Goal: Transaction & Acquisition: Purchase product/service

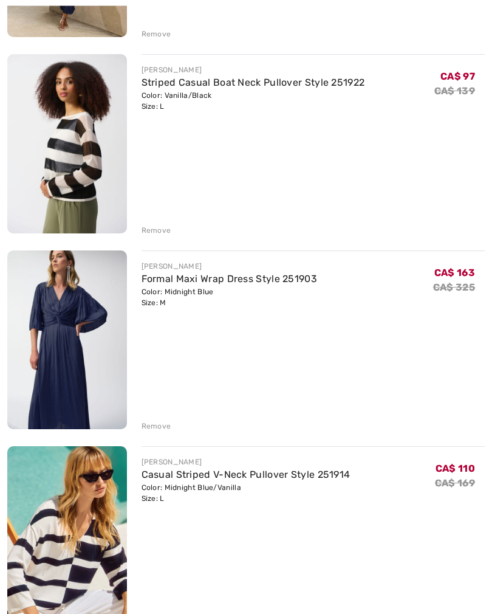
scroll to position [1695, 0]
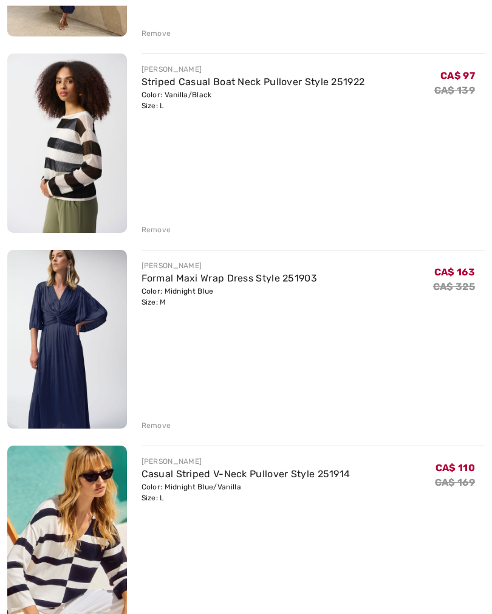
click at [156, 424] on div "Remove" at bounding box center [157, 426] width 30 height 11
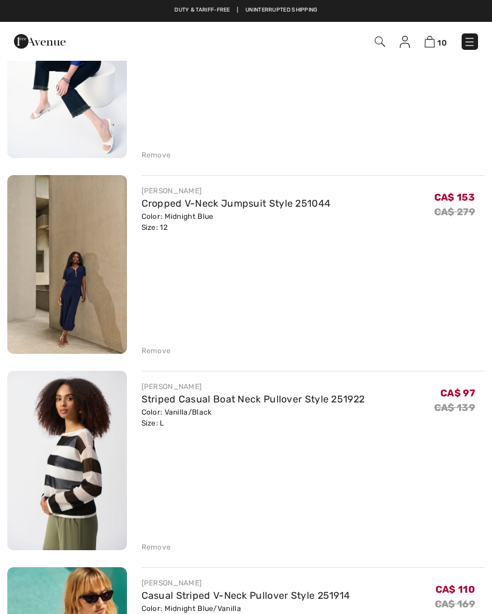
scroll to position [1377, 0]
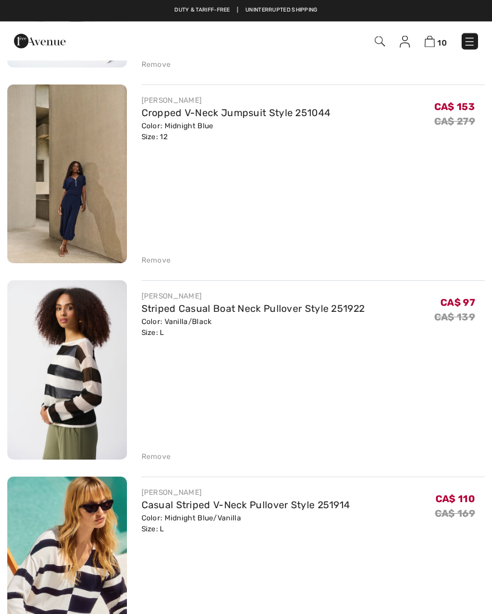
click at [159, 457] on div "Remove" at bounding box center [157, 457] width 30 height 11
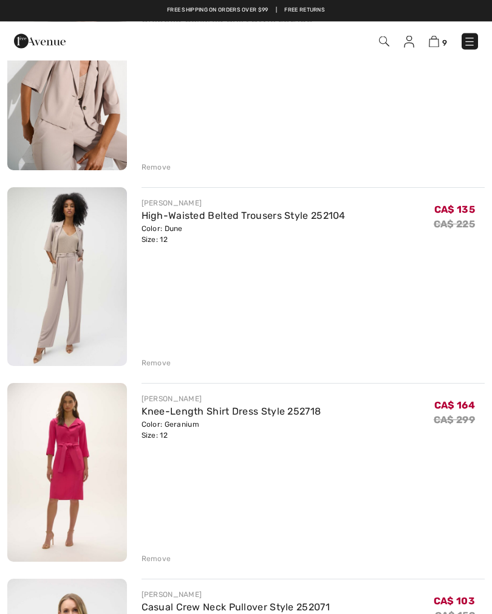
scroll to position [581, 0]
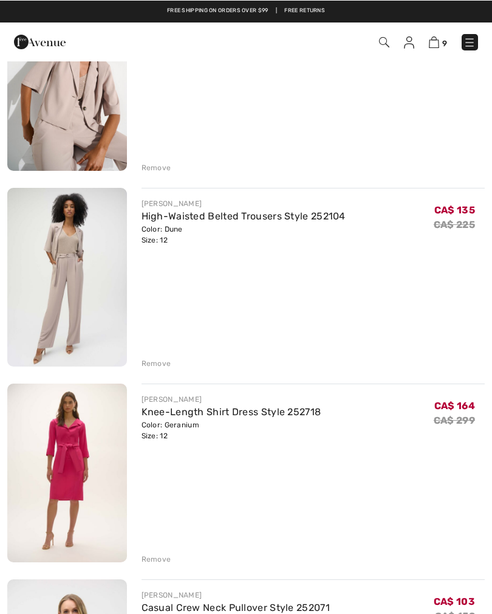
click at [155, 564] on div "Remove" at bounding box center [157, 558] width 30 height 11
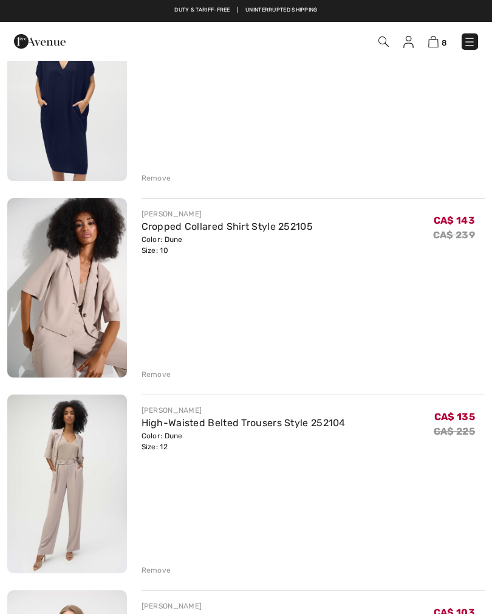
scroll to position [371, 0]
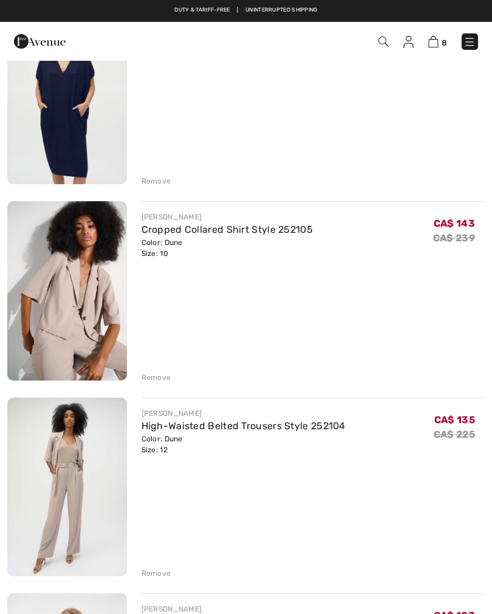
click at [153, 575] on div "Remove" at bounding box center [157, 573] width 30 height 11
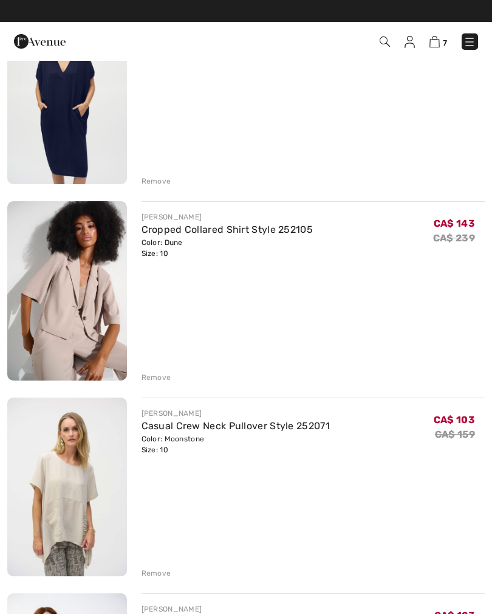
click at [153, 377] on div "Remove" at bounding box center [157, 377] width 30 height 11
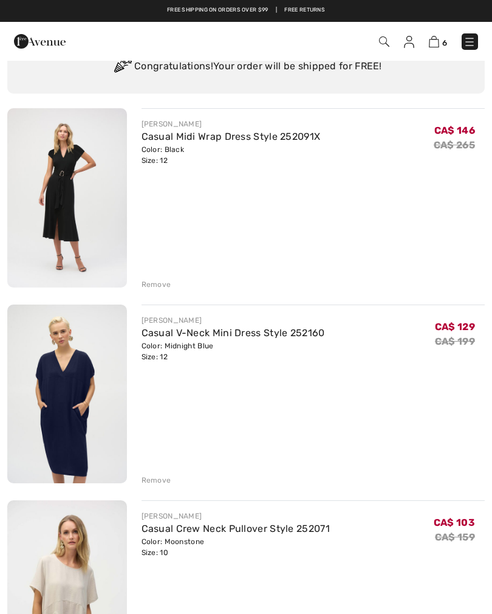
scroll to position [0, 0]
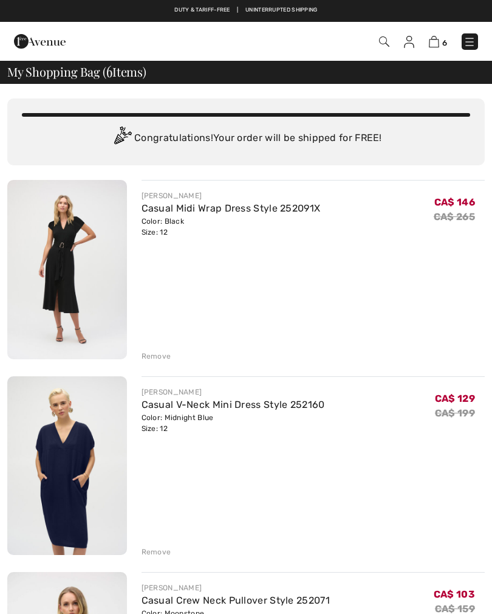
click at [161, 354] on div "Remove" at bounding box center [157, 356] width 30 height 11
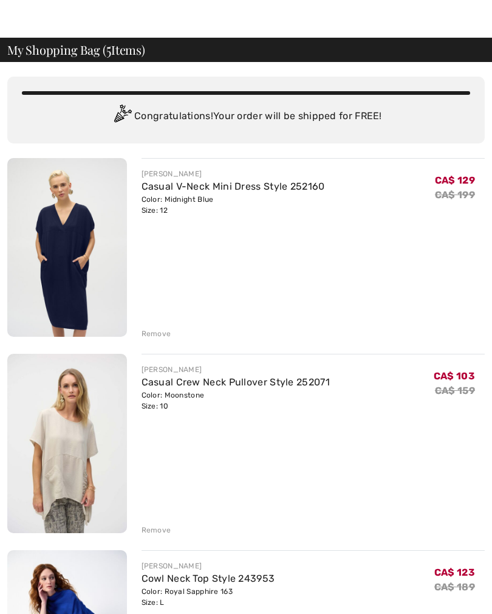
scroll to position [24, 0]
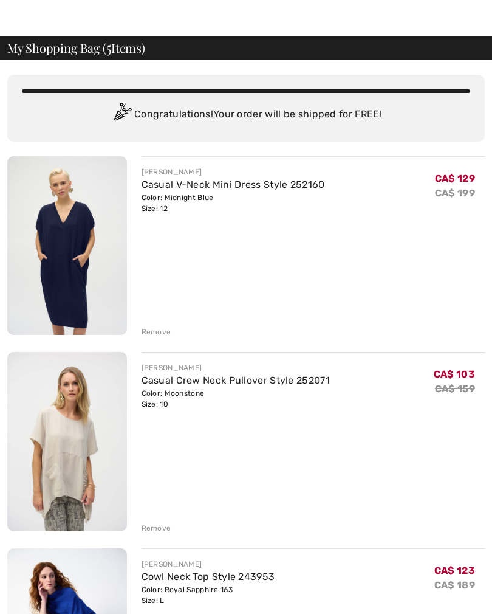
click at [162, 325] on div "Remove" at bounding box center [314, 330] width 344 height 13
click at [161, 336] on div "Remove" at bounding box center [157, 332] width 30 height 11
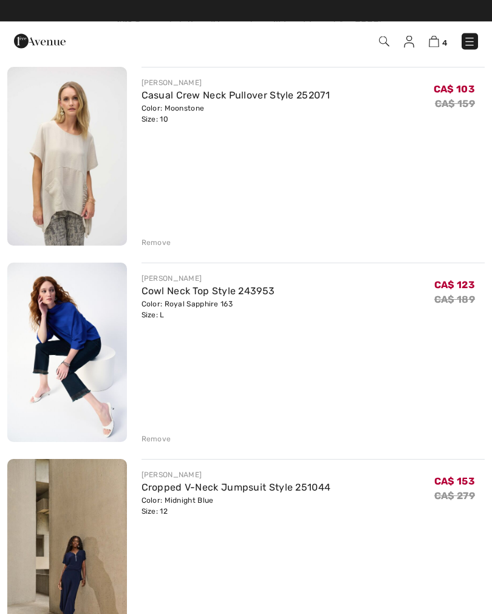
scroll to position [113, 0]
click at [162, 242] on div "Remove" at bounding box center [157, 242] width 30 height 11
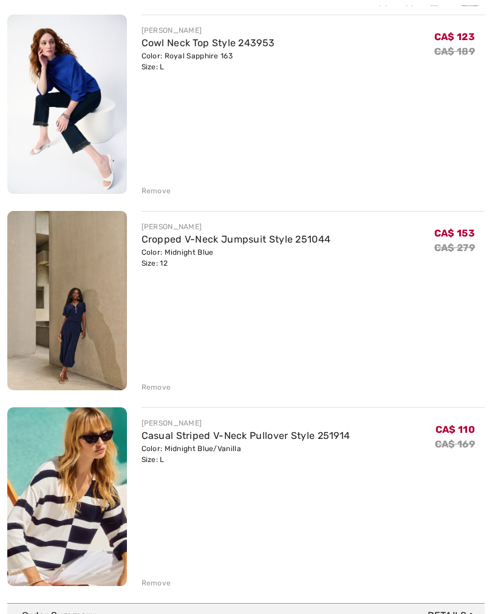
scroll to position [165, 0]
click at [200, 55] on div "Color: Royal Sapphire 163 Size: L" at bounding box center [209, 61] width 134 height 22
click at [212, 47] on link "Cowl Neck Top Style 243953" at bounding box center [209, 43] width 134 height 12
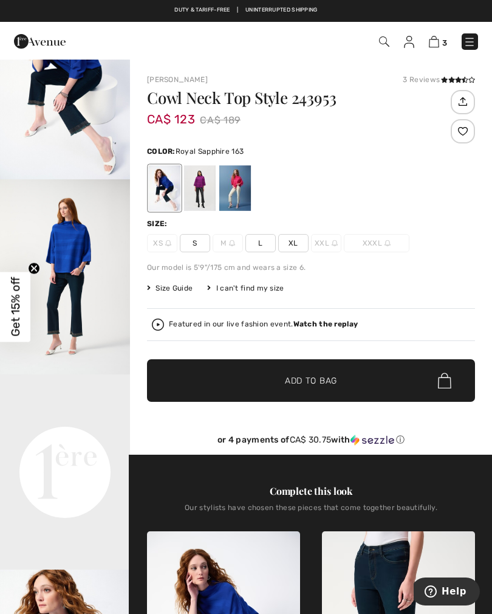
scroll to position [94, 0]
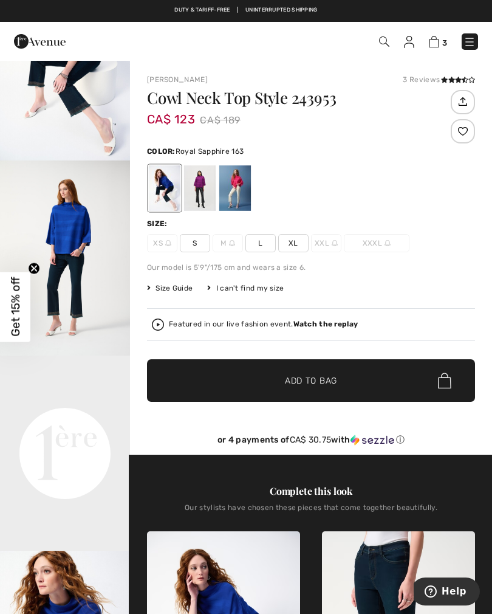
click at [78, 258] on img "2 / 7" at bounding box center [65, 258] width 130 height 195
click at [433, 41] on img at bounding box center [434, 42] width 10 height 12
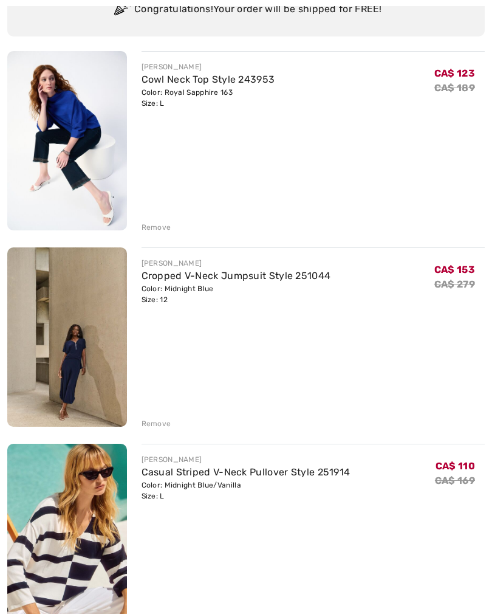
scroll to position [142, 0]
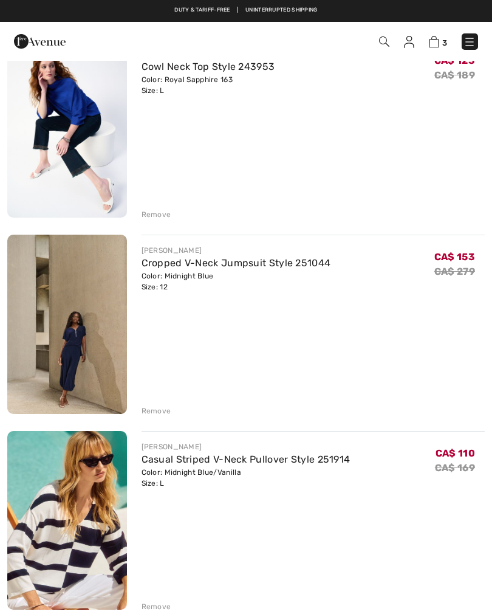
click at [77, 346] on img at bounding box center [67, 324] width 120 height 179
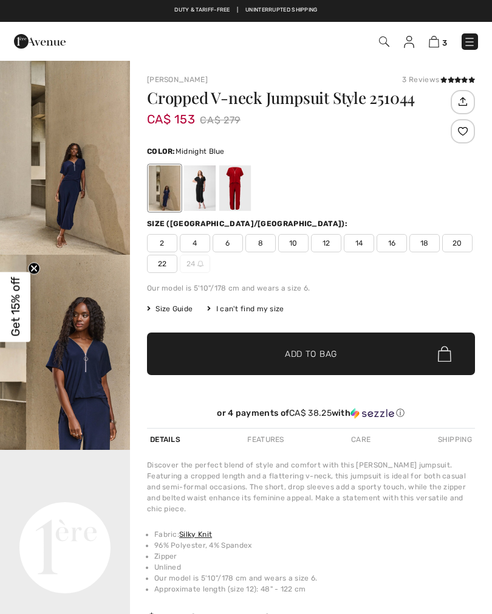
checkbox input "true"
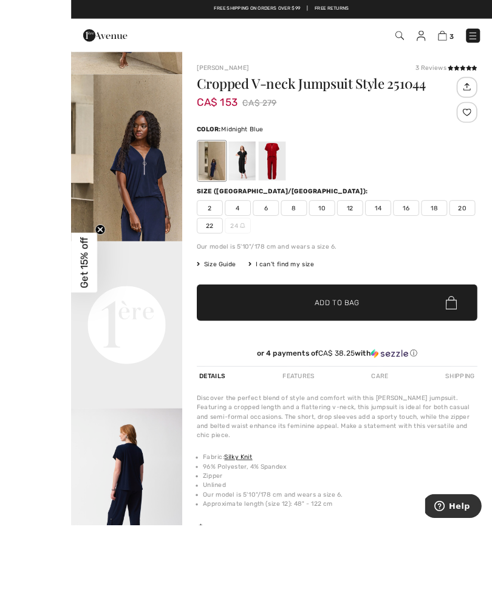
scroll to position [83, 0]
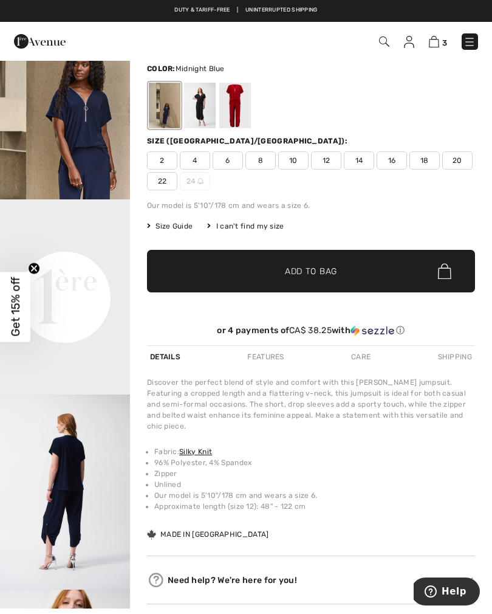
click at [437, 43] on img at bounding box center [434, 42] width 10 height 12
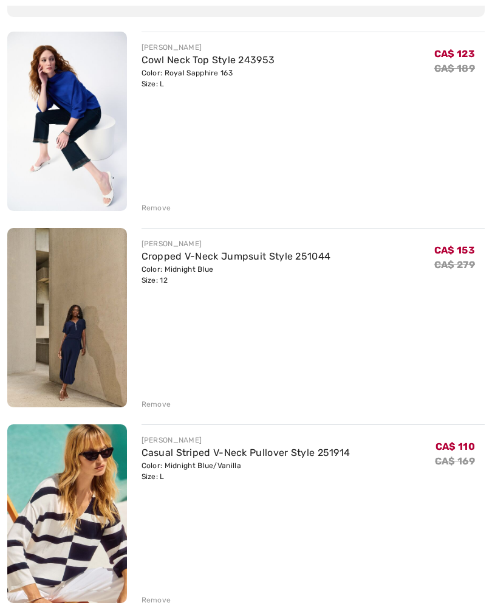
scroll to position [150, 0]
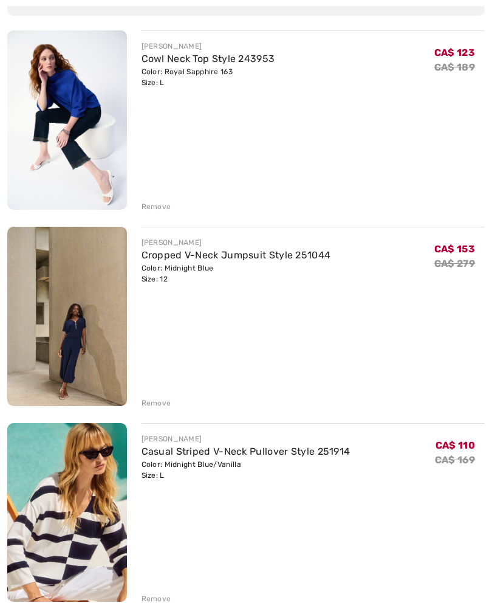
click at [157, 202] on div "Remove" at bounding box center [157, 206] width 30 height 11
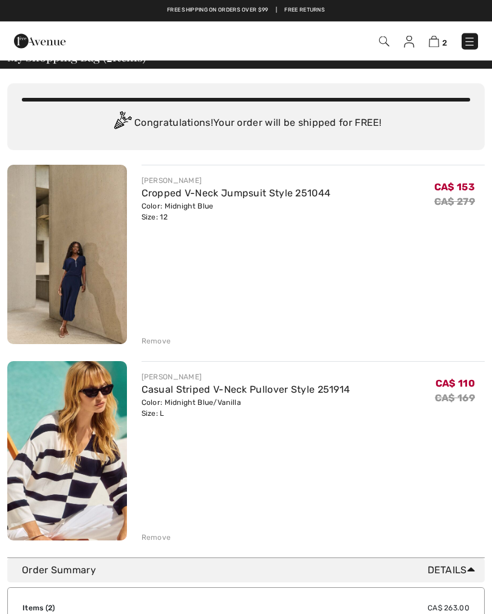
scroll to position [18, 0]
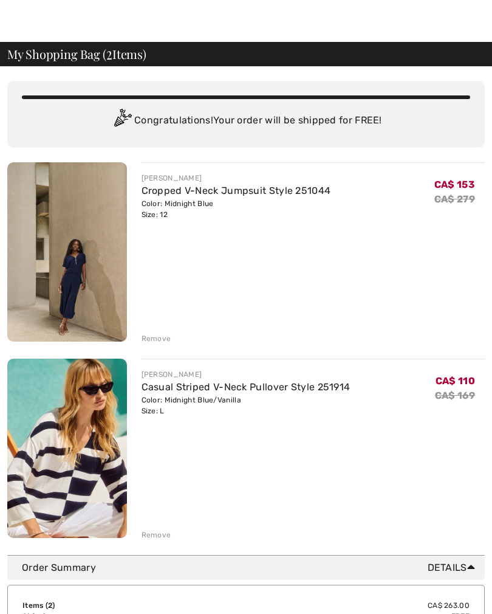
click at [69, 444] on img at bounding box center [67, 448] width 120 height 179
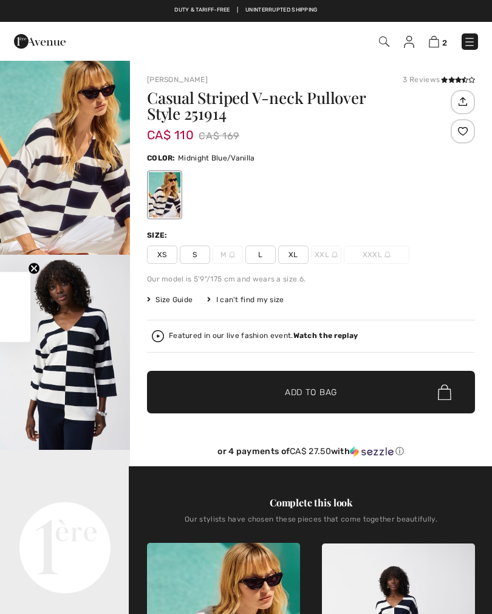
checkbox input "true"
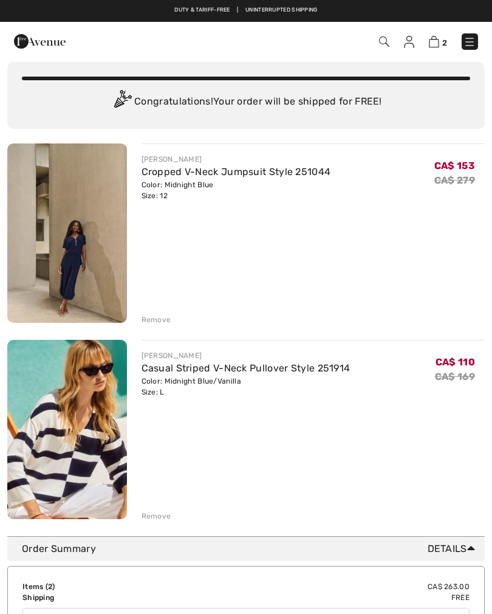
click at [155, 514] on div "Remove" at bounding box center [157, 516] width 30 height 11
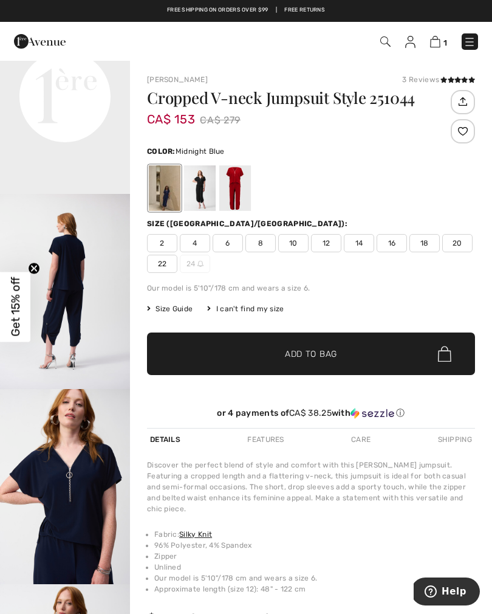
click at [434, 43] on img at bounding box center [435, 42] width 10 height 12
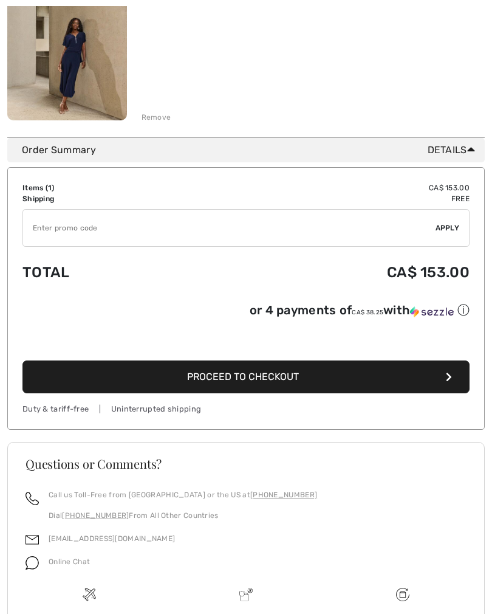
scroll to position [240, 0]
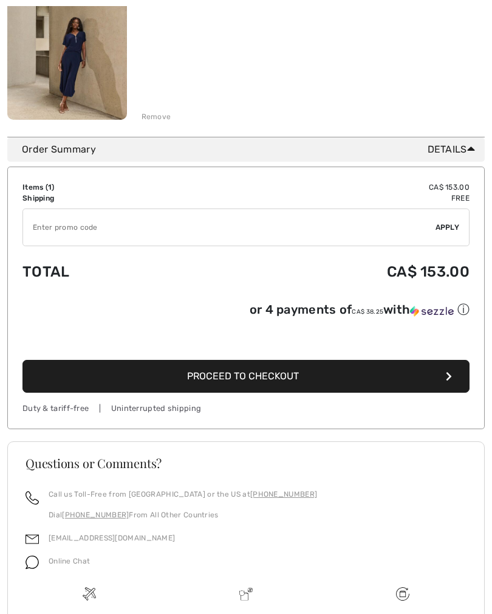
click at [447, 379] on icon "button" at bounding box center [449, 377] width 6 height 10
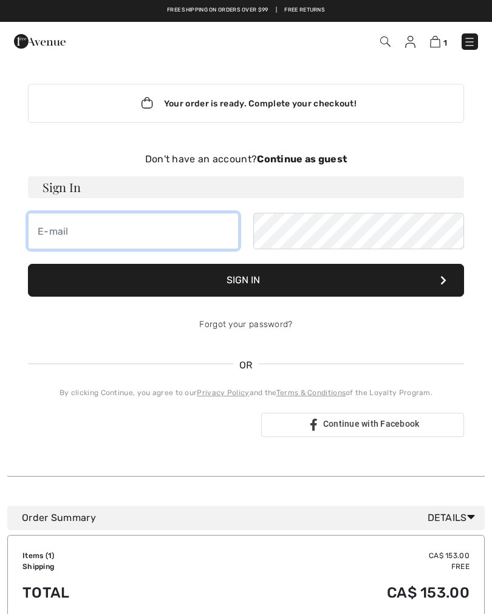
click at [61, 227] on input "email" at bounding box center [133, 231] width 211 height 36
type input "[EMAIL_ADDRESS][DOMAIN_NAME]"
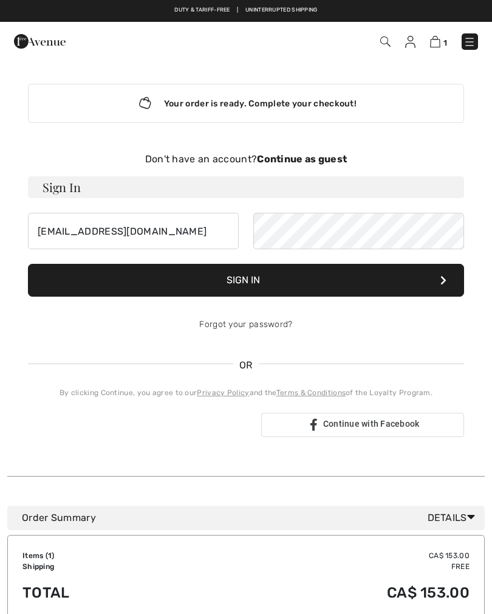
click at [439, 278] on button "Sign In" at bounding box center [246, 280] width 437 height 33
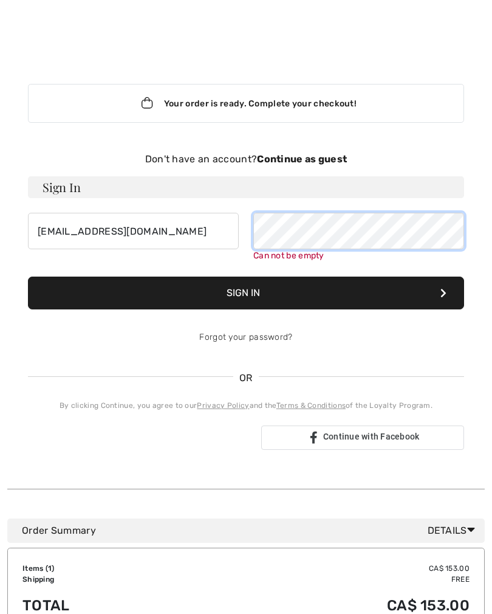
scroll to position [125, 0]
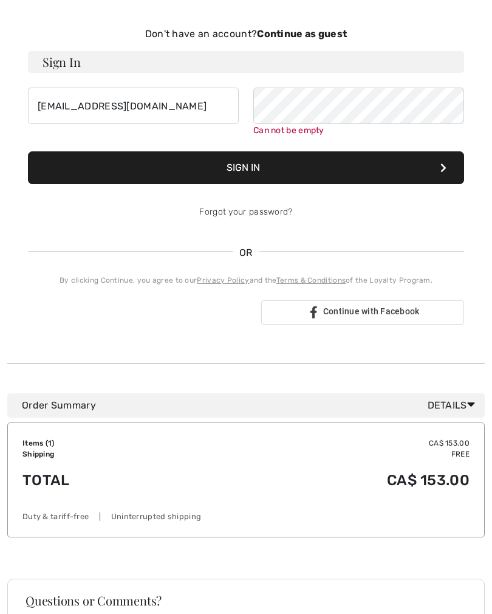
click at [438, 170] on button "Sign In" at bounding box center [246, 167] width 437 height 33
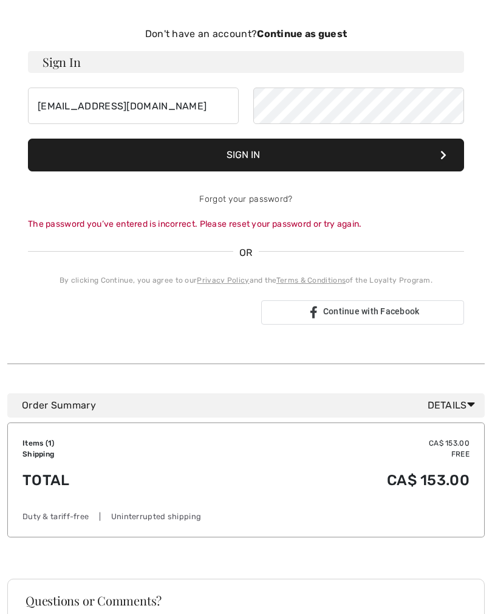
click at [241, 156] on button "Sign In" at bounding box center [246, 155] width 437 height 33
click at [241, 223] on div "The password you’ve entered is incorrect. Please reset your password or try aga…" at bounding box center [246, 224] width 437 height 13
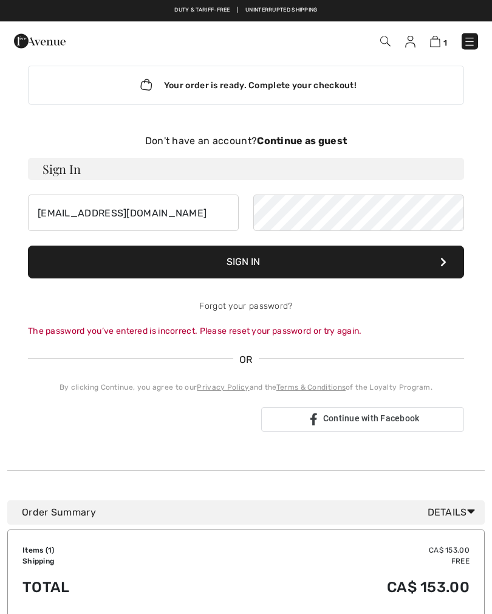
scroll to position [0, 0]
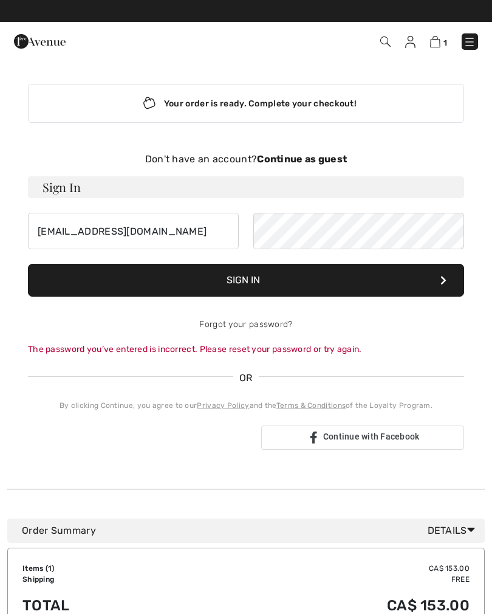
click at [291, 158] on strong "Continue as guest" at bounding box center [302, 159] width 90 height 12
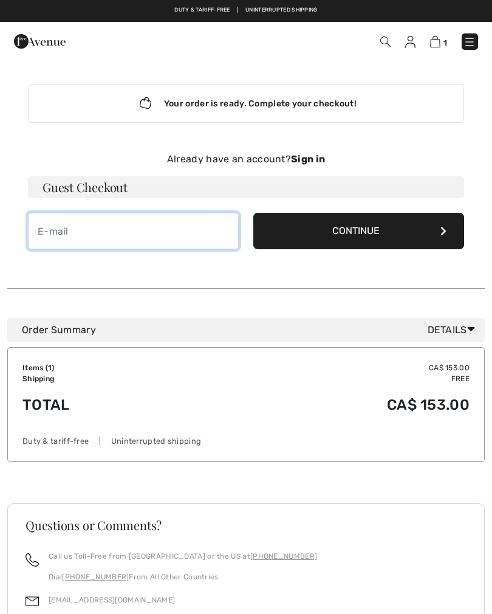
click at [86, 240] on input "email" at bounding box center [133, 231] width 211 height 36
type input "[EMAIL_ADDRESS][DOMAIN_NAME]"
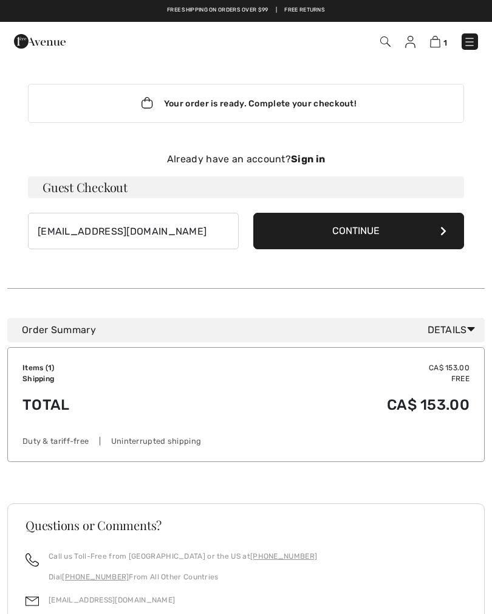
click at [437, 234] on button "Continue" at bounding box center [359, 231] width 211 height 36
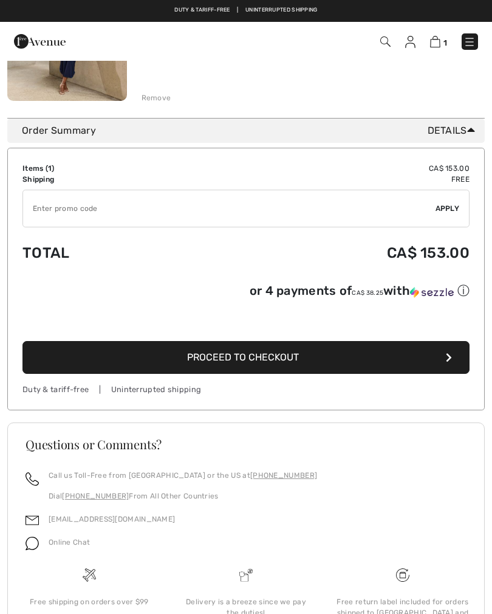
click at [244, 359] on span "Proceed to Checkout" at bounding box center [243, 357] width 112 height 12
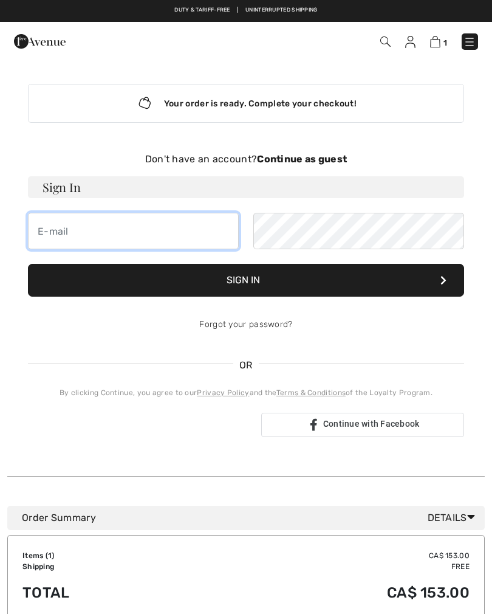
click at [95, 235] on input "email" at bounding box center [133, 231] width 211 height 36
type input "[EMAIL_ADDRESS][DOMAIN_NAME]"
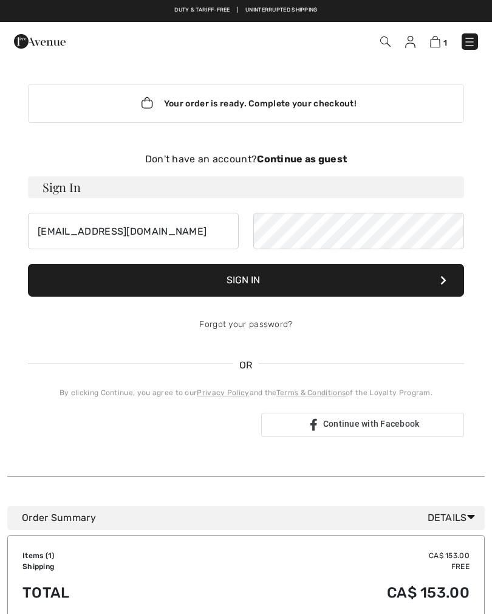
click at [254, 329] on link "Forgot your password?" at bounding box center [245, 324] width 93 height 10
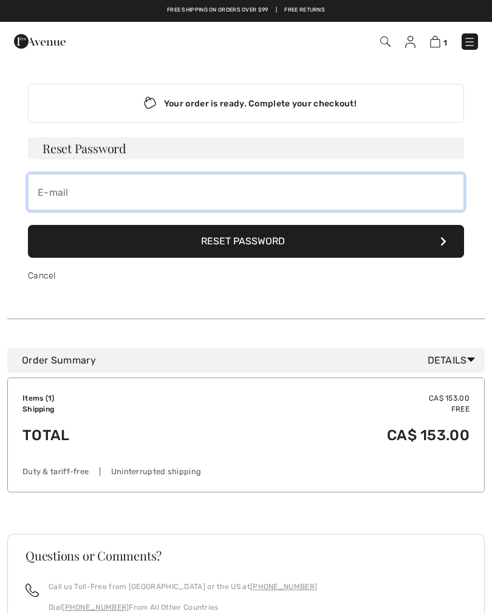
click at [84, 198] on input "email" at bounding box center [246, 192] width 437 height 36
type input "darlenepaciocco@gmail.com"
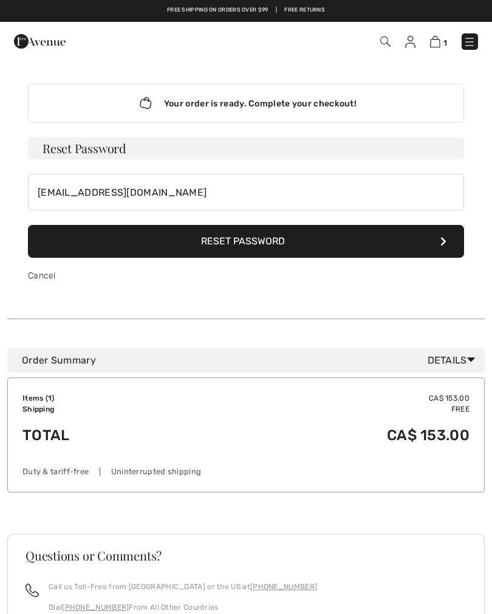
click at [440, 247] on button "Reset Password" at bounding box center [246, 241] width 437 height 33
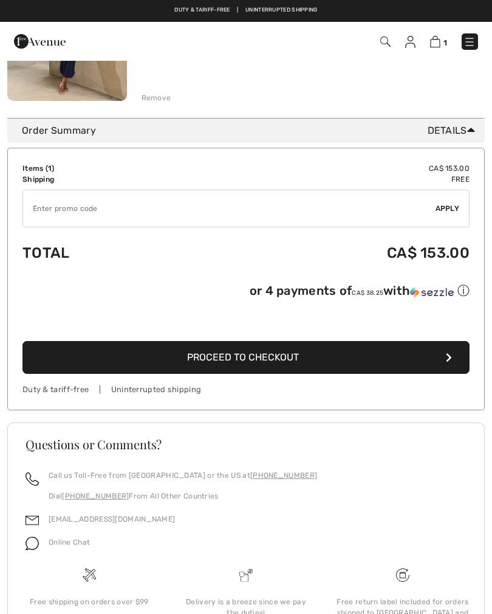
click at [242, 359] on span "Proceed to Checkout" at bounding box center [243, 357] width 112 height 12
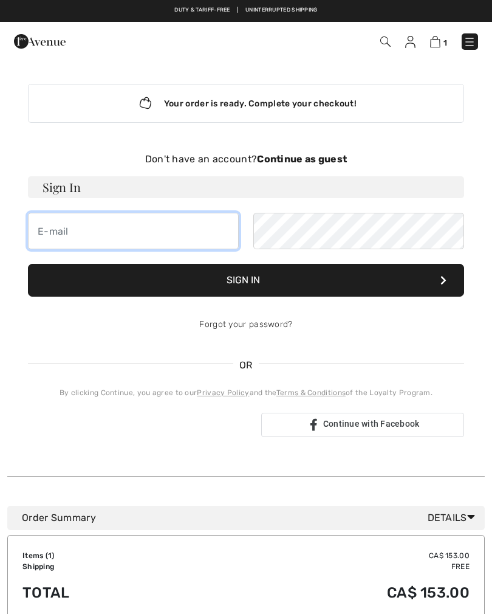
click at [85, 231] on input "email" at bounding box center [133, 231] width 211 height 36
type input "[EMAIL_ADDRESS][DOMAIN_NAME]"
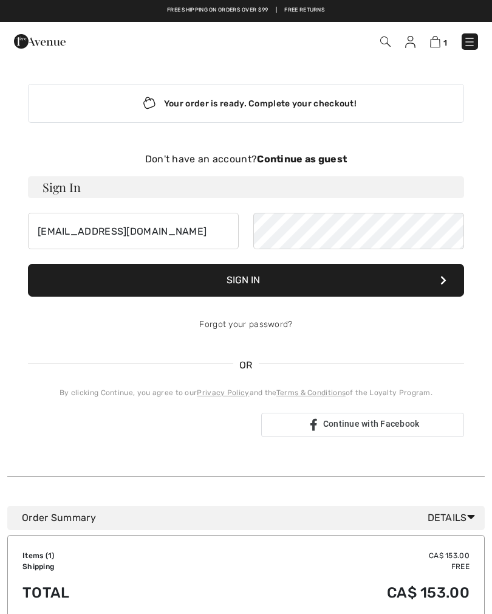
click at [244, 277] on button "Sign In" at bounding box center [246, 280] width 437 height 33
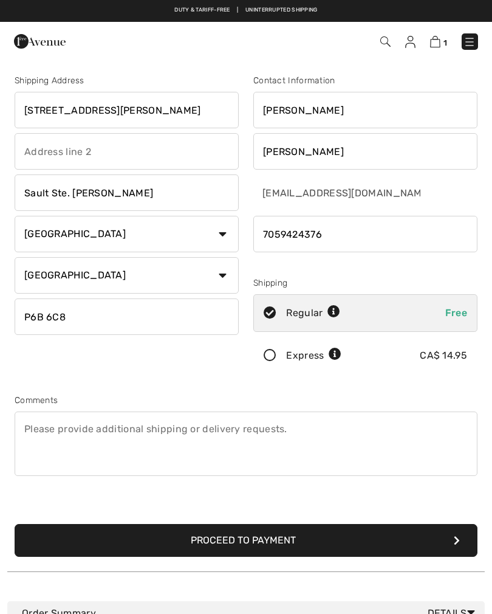
click at [120, 101] on input "[STREET_ADDRESS][PERSON_NAME]" at bounding box center [127, 110] width 224 height 36
click at [146, 114] on input "[STREET_ADDRESS][PERSON_NAME]" at bounding box center [127, 110] width 224 height 36
type input "3"
type input "#112"
click at [54, 148] on input "text" at bounding box center [127, 151] width 224 height 36
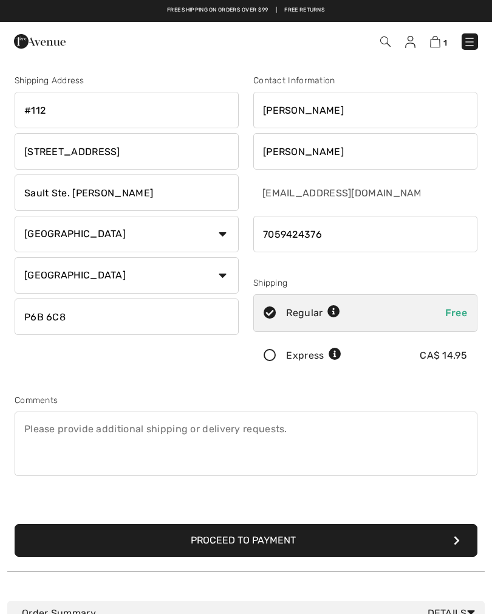
type input "[STREET_ADDRESS]"
click at [336, 235] on input "phone" at bounding box center [366, 234] width 224 height 36
type input "7059717387"
click at [85, 317] on input "P6B 6C8" at bounding box center [127, 317] width 224 height 36
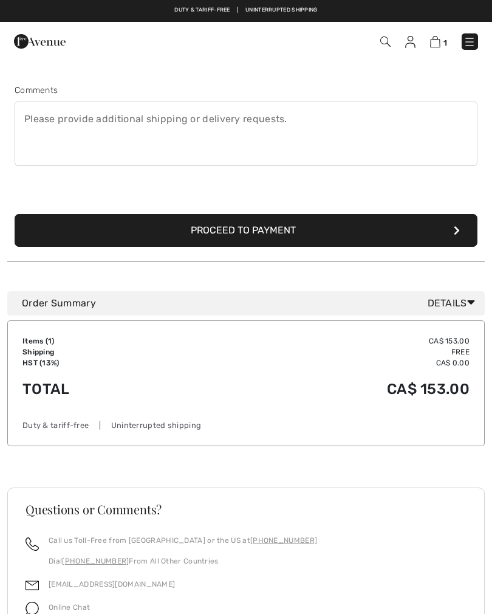
scroll to position [309, 0]
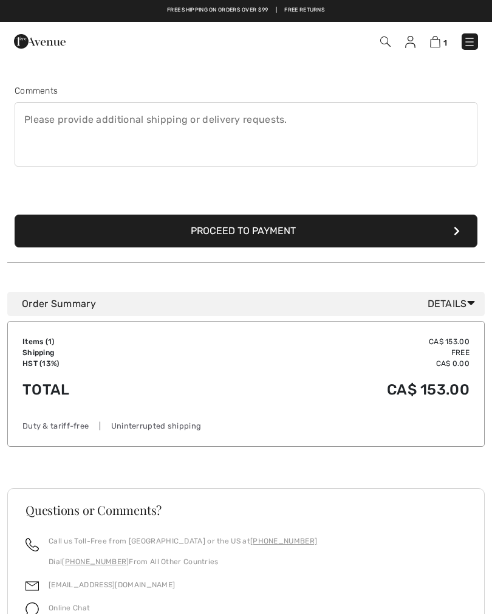
type input "P6A2C2"
click at [264, 230] on button "Proceed to Payment" at bounding box center [246, 231] width 463 height 33
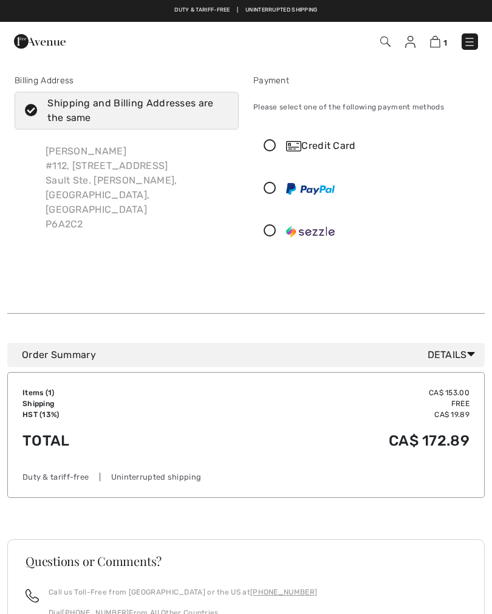
click at [313, 192] on img at bounding box center [310, 189] width 49 height 12
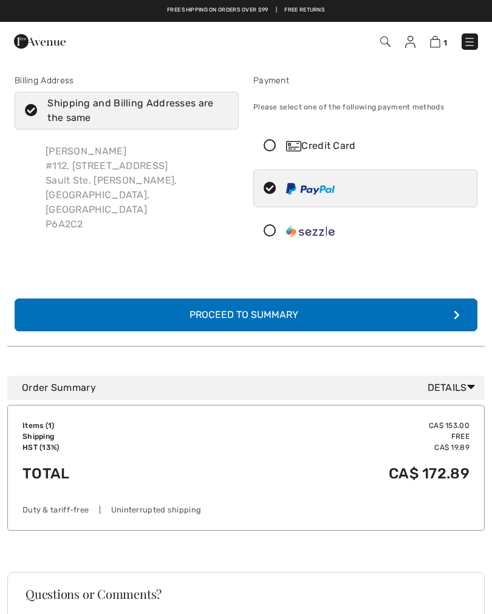
click at [457, 313] on icon "submit" at bounding box center [457, 315] width 6 height 10
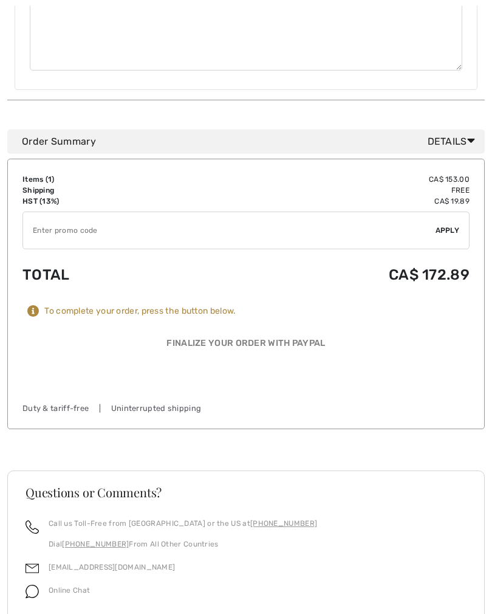
scroll to position [568, 0]
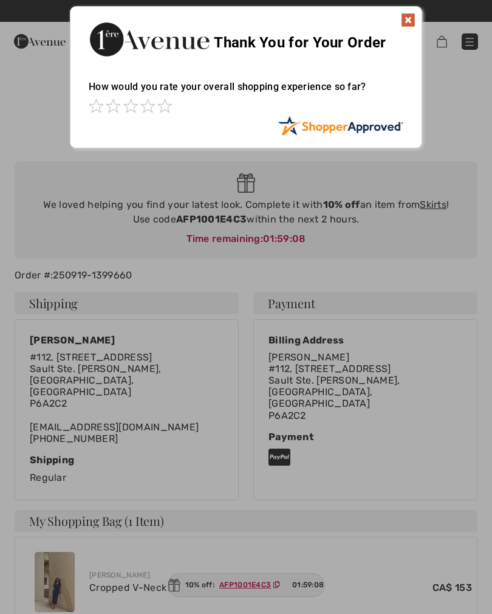
click at [403, 22] on img at bounding box center [408, 20] width 15 height 15
